Goal: Navigation & Orientation: Find specific page/section

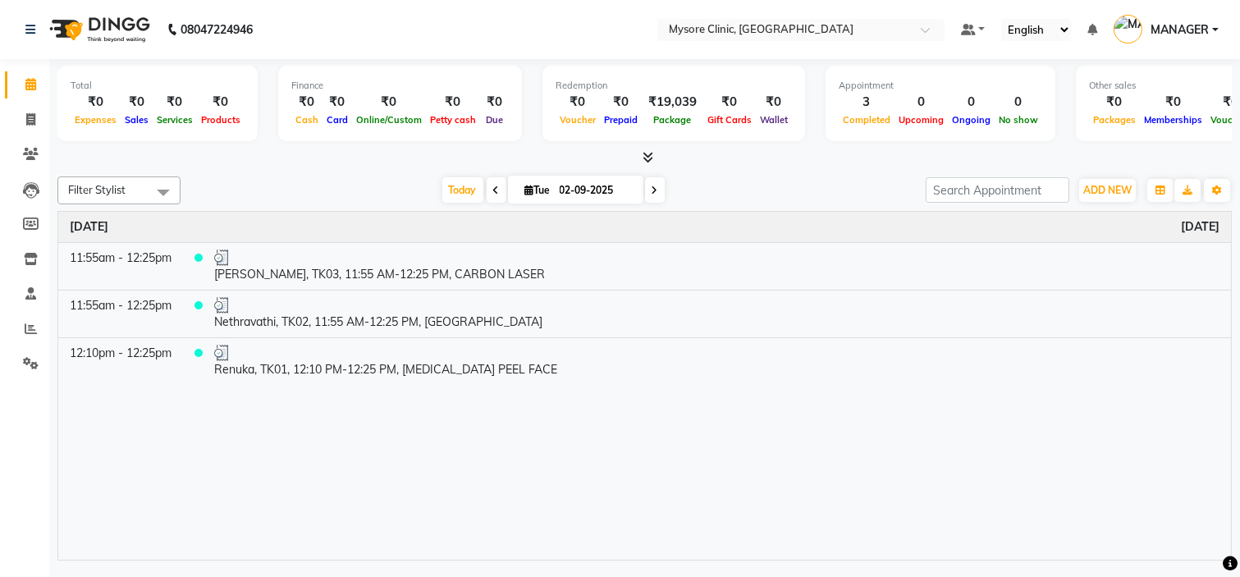
click at [496, 185] on span at bounding box center [496, 189] width 20 height 25
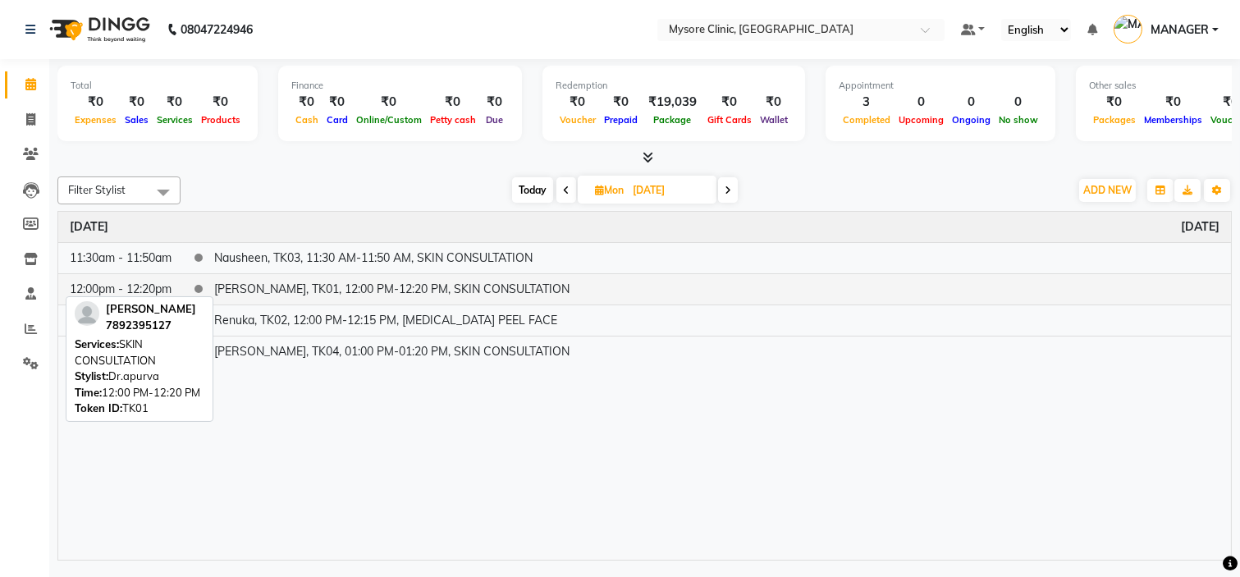
click at [343, 285] on td "[PERSON_NAME], TK01, 12:00 PM-12:20 PM, SKIN CONSULTATION" at bounding box center [717, 288] width 1028 height 31
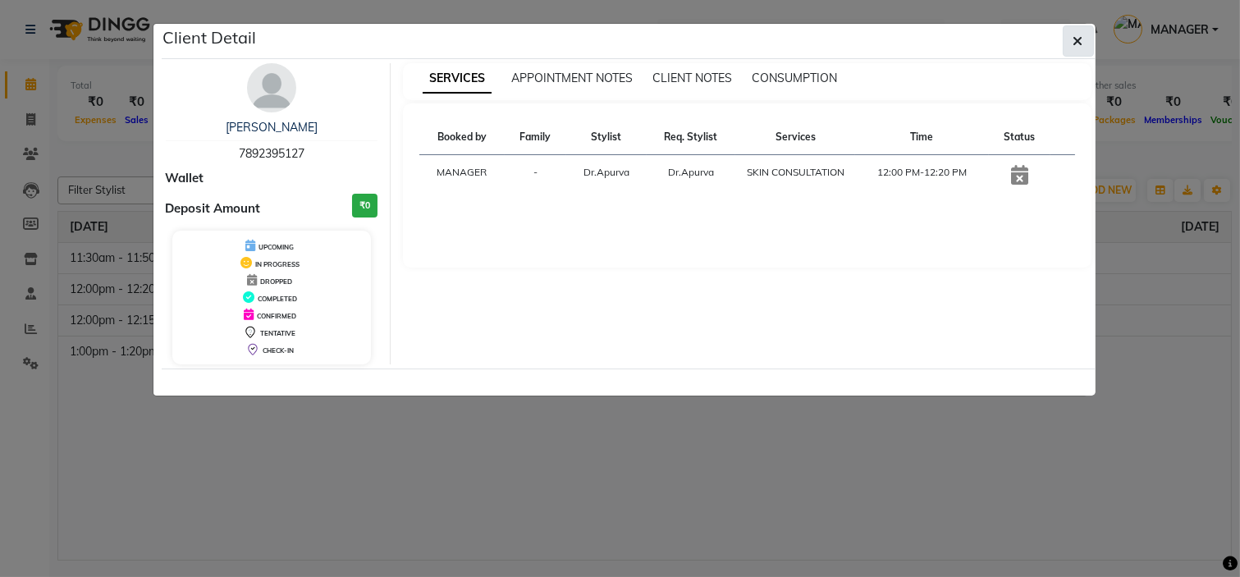
click at [1070, 35] on button "button" at bounding box center [1077, 40] width 31 height 31
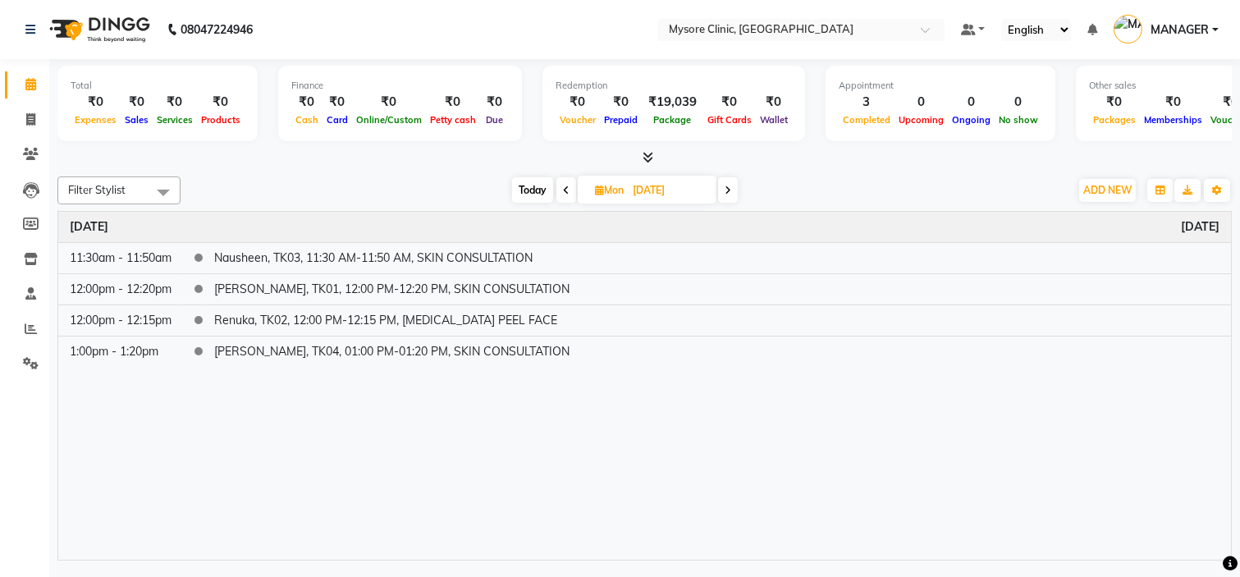
click at [556, 183] on span at bounding box center [566, 189] width 20 height 25
type input "[DATE]"
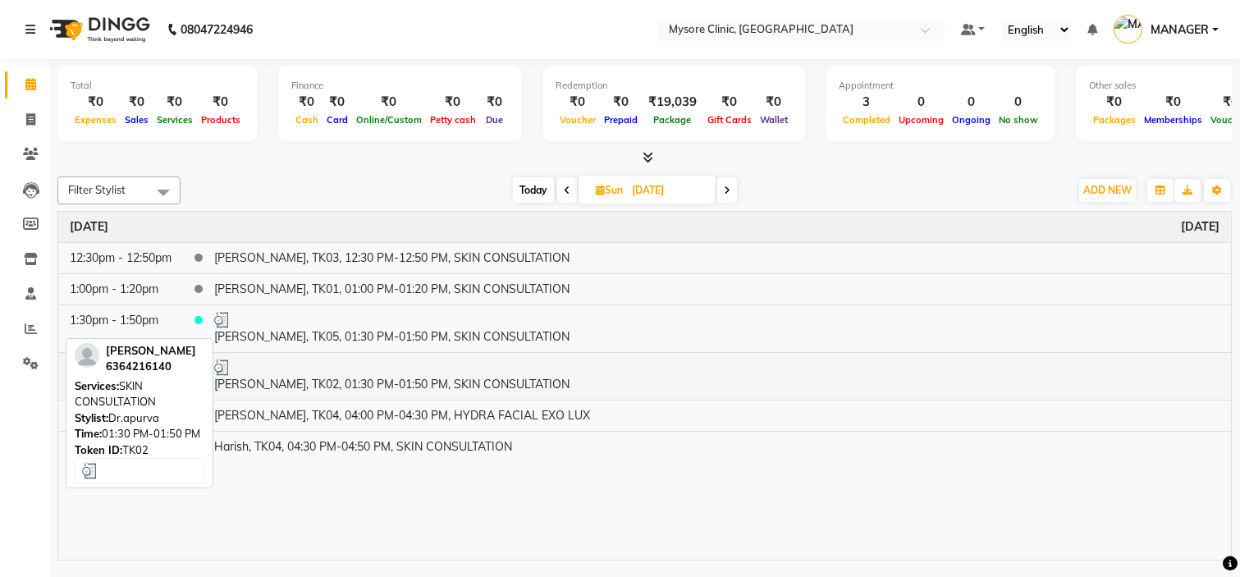
click at [318, 375] on td "[PERSON_NAME], TK02, 01:30 PM-01:50 PM, SKIN CONSULTATION" at bounding box center [717, 376] width 1028 height 48
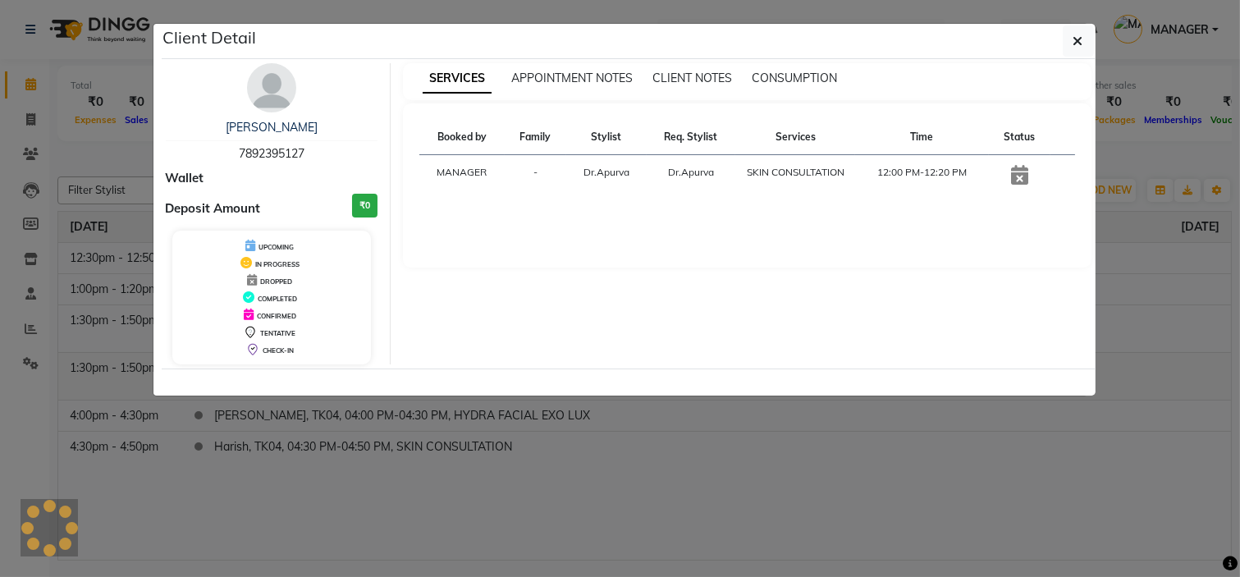
select select "3"
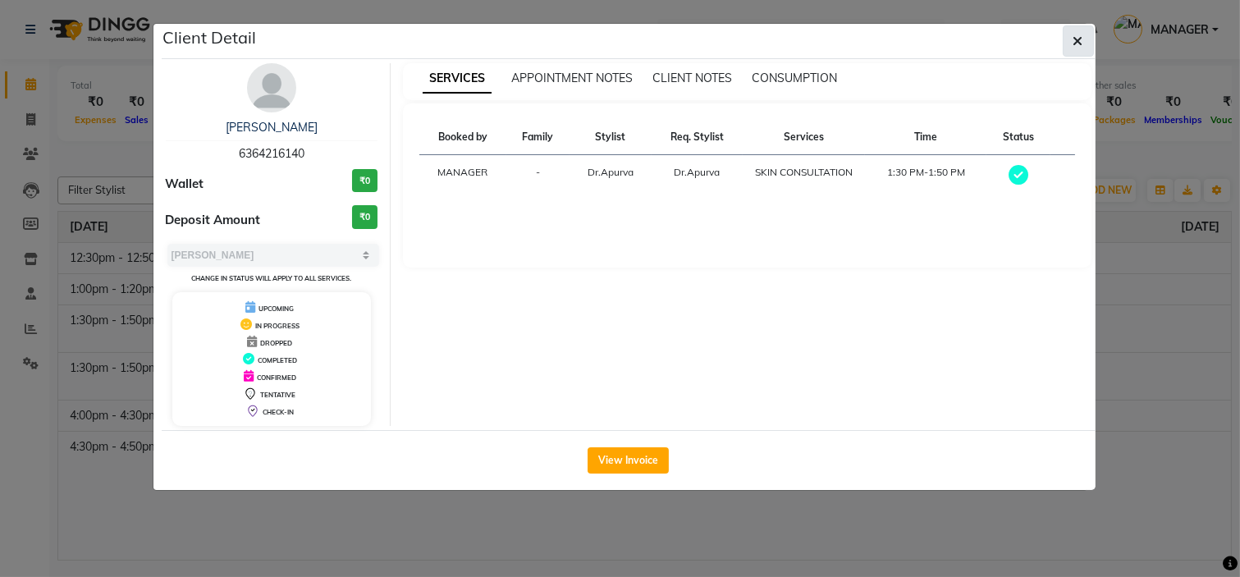
click at [1084, 30] on button "button" at bounding box center [1077, 40] width 31 height 31
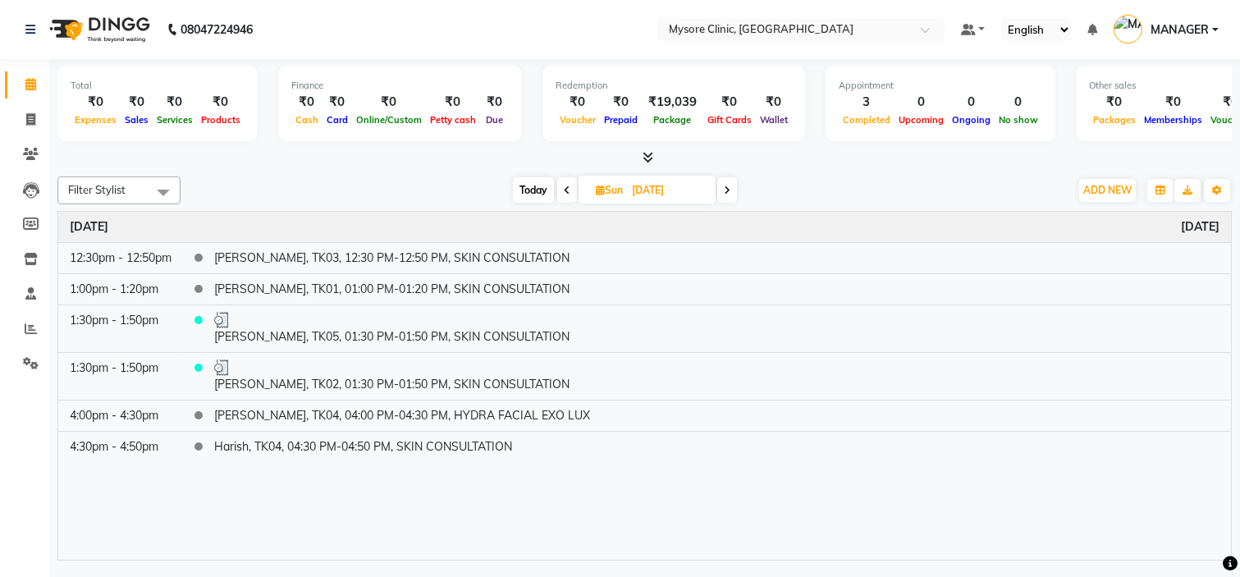
click at [566, 187] on icon at bounding box center [567, 190] width 7 height 10
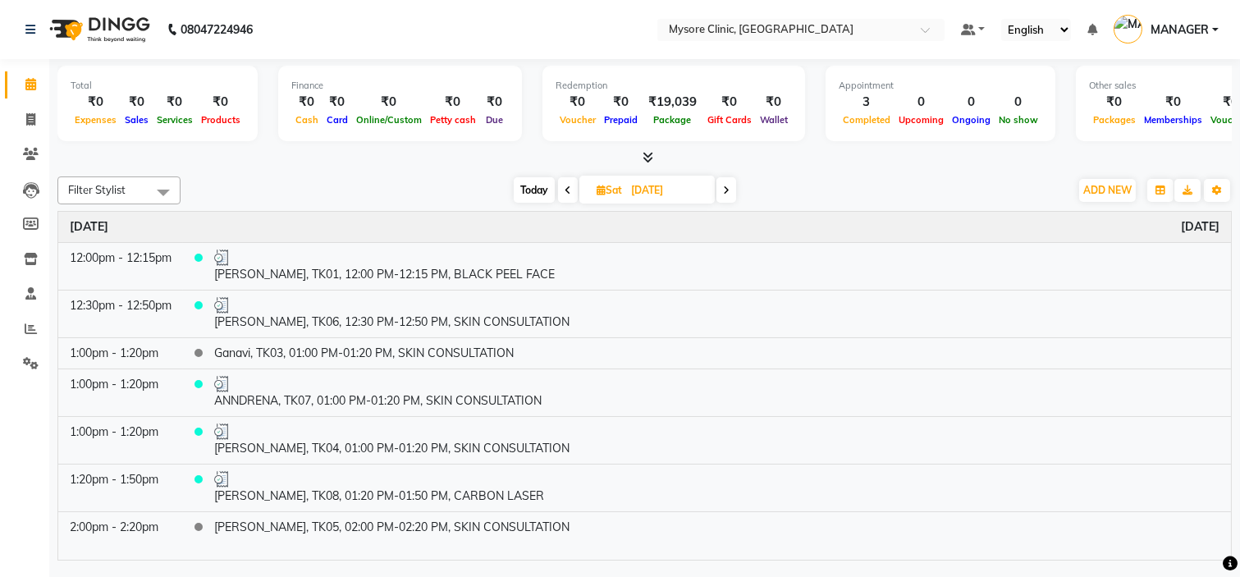
click at [362, 184] on div "[DATE] [DATE]" at bounding box center [625, 190] width 872 height 25
click at [568, 189] on icon at bounding box center [567, 190] width 7 height 10
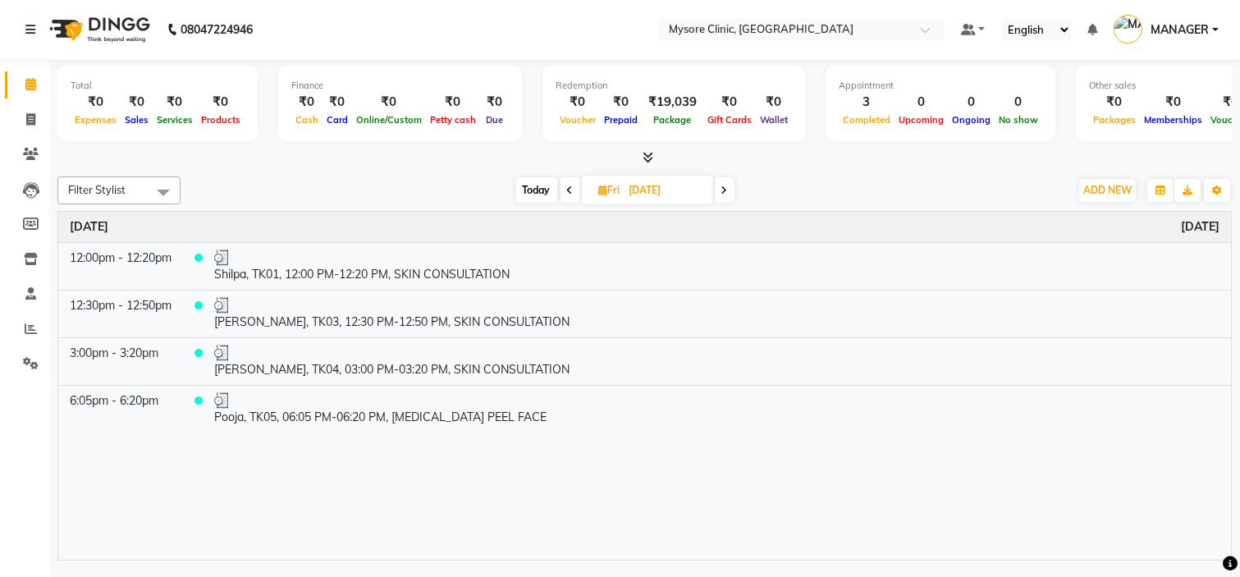
click at [532, 189] on span "Today" at bounding box center [536, 189] width 41 height 25
type input "02-09-2025"
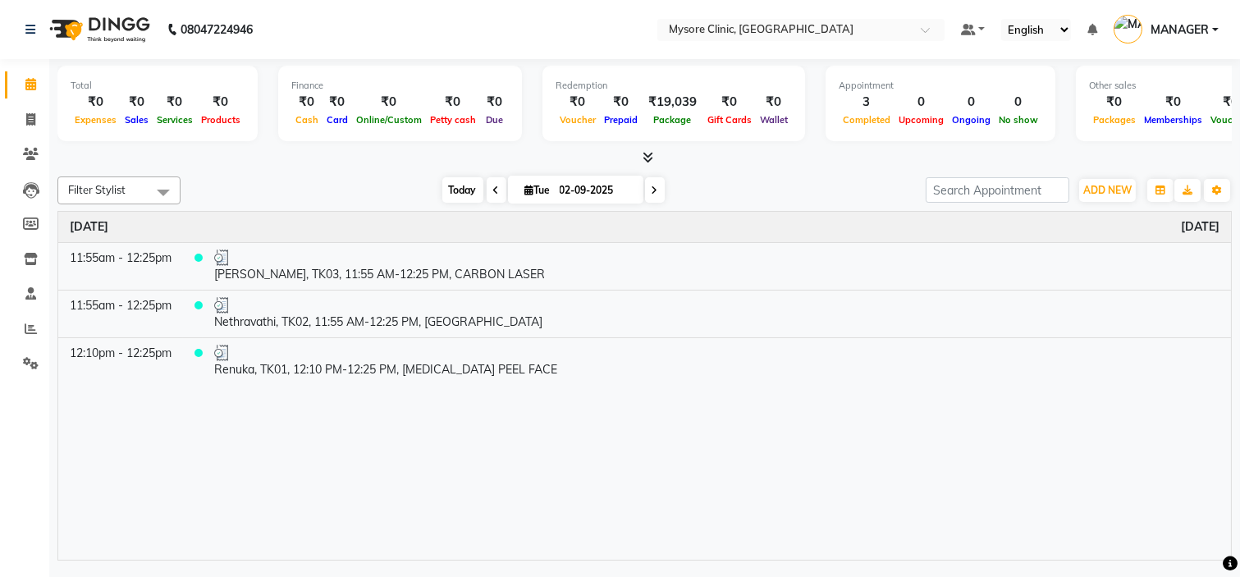
click at [448, 185] on span "Today" at bounding box center [462, 189] width 41 height 25
